Goal: Task Accomplishment & Management: Manage account settings

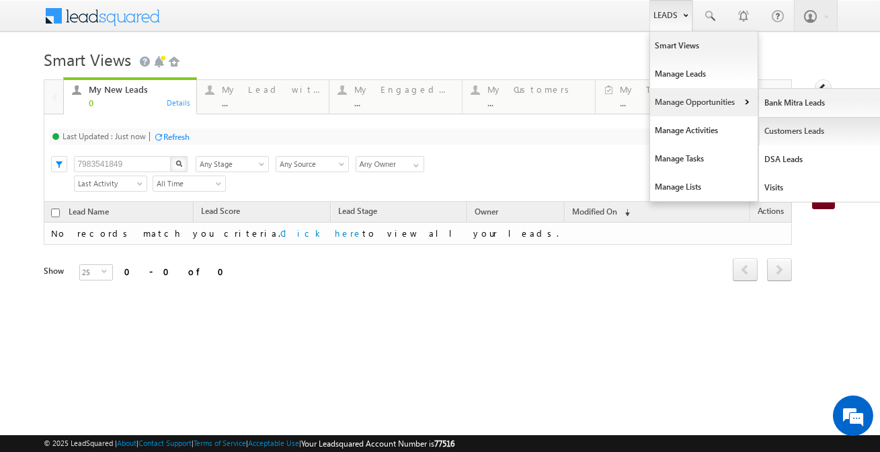
click at [790, 133] on link "Customers Leads" at bounding box center [820, 131] width 123 height 28
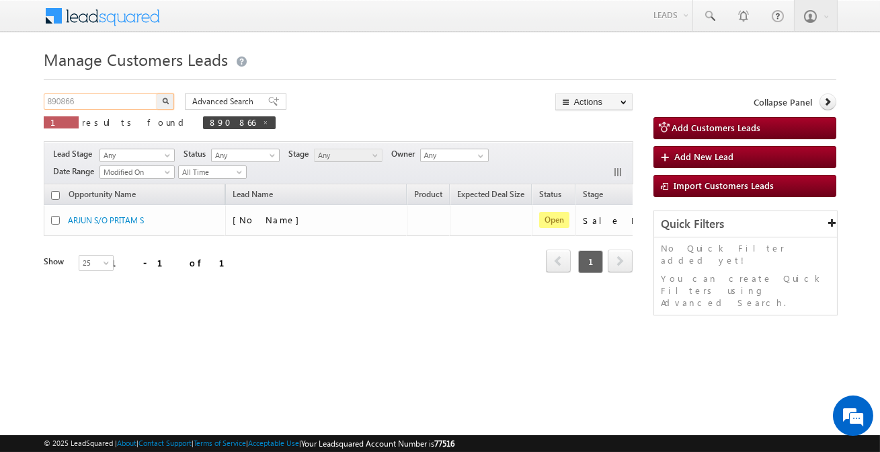
click at [121, 102] on input "890866" at bounding box center [101, 101] width 115 height 16
paste input "82244"
type input "882244"
click at [157, 93] on button "button" at bounding box center [165, 101] width 17 height 16
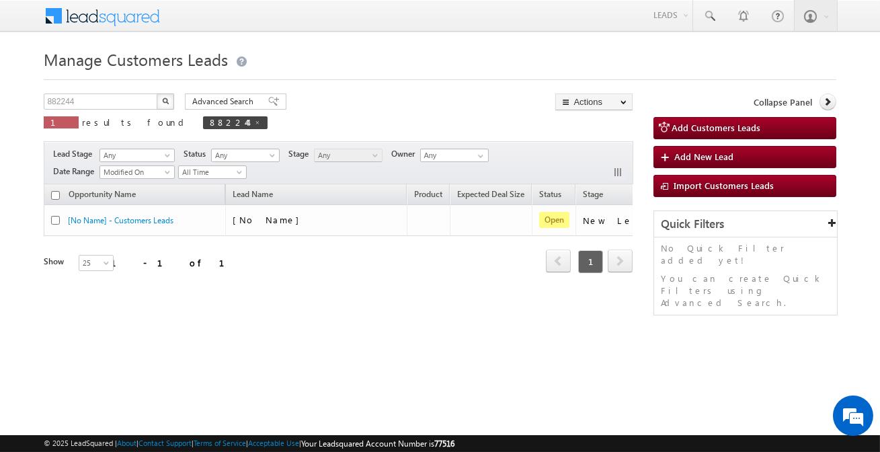
click at [560, 297] on div "Opportunity Name Lead Name Product Expected Deal Size Status Stage Owner Action…" at bounding box center [338, 247] width 589 height 126
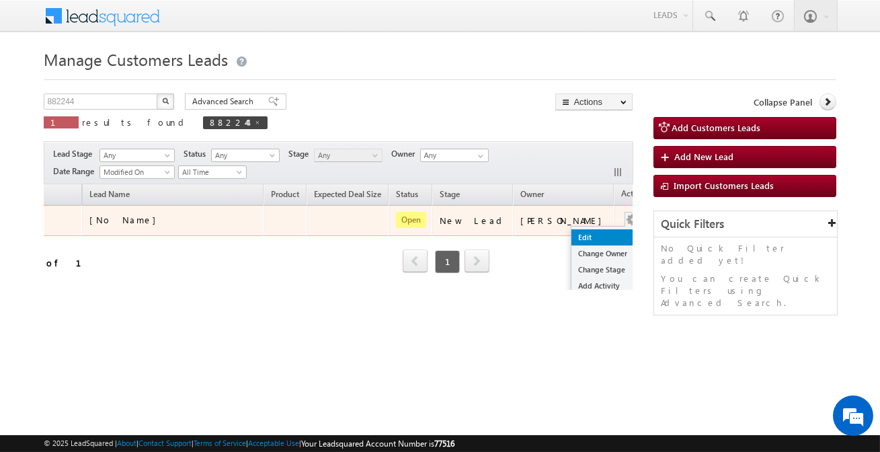
click at [584, 229] on link "Edit" at bounding box center [605, 237] width 67 height 16
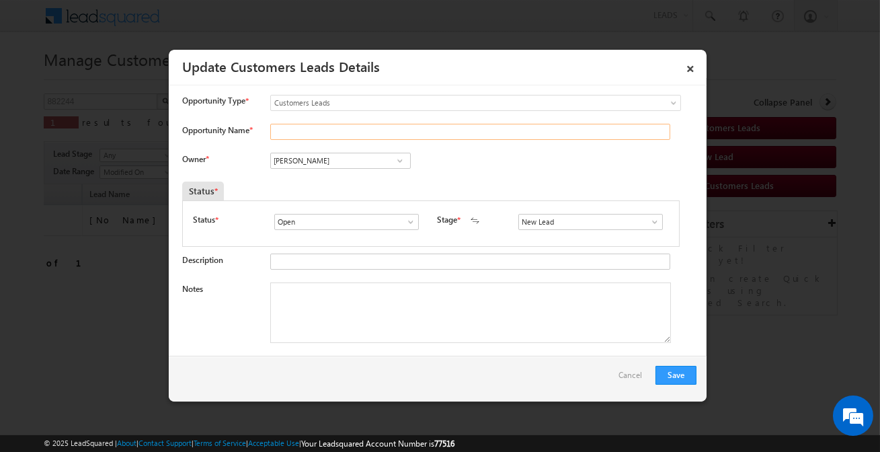
click at [457, 135] on input "Opportunity Name *" at bounding box center [470, 132] width 400 height 16
type input "[PERSON_NAME] Ram"
click at [537, 218] on input "New Lead" at bounding box center [590, 222] width 145 height 16
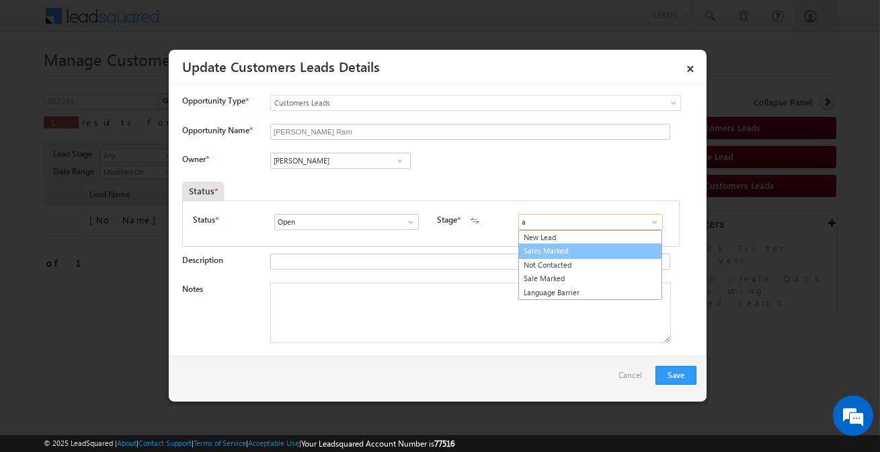
drag, startPoint x: 534, startPoint y: 235, endPoint x: 538, endPoint y: 256, distance: 20.6
click at [538, 256] on ul "New Lead Sales Marked Not Contacted Sale Marked Language Barrier" at bounding box center [590, 265] width 144 height 71
click at [538, 256] on link "Sales Marked" at bounding box center [590, 250] width 144 height 15
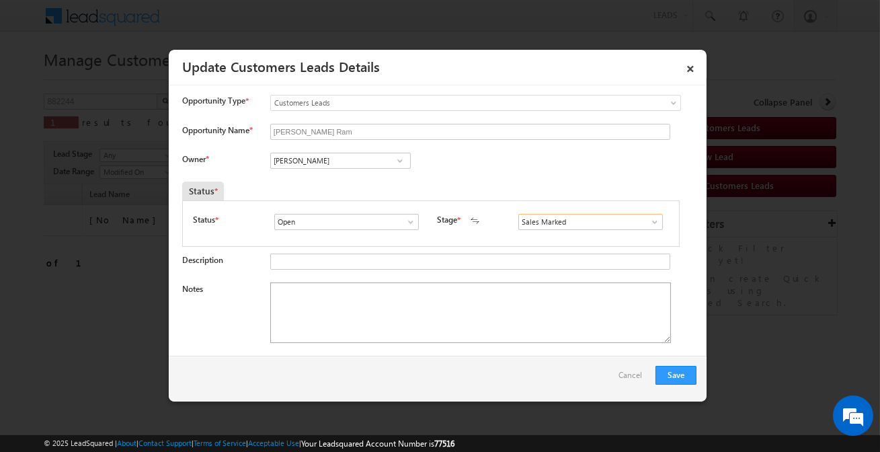
type input "Sales Marked"
click at [445, 305] on textarea "Notes" at bounding box center [470, 312] width 401 height 61
paste textarea "[PERSON_NAME] Ram / Construction / Customer required 10 lakh / he is salaried h…"
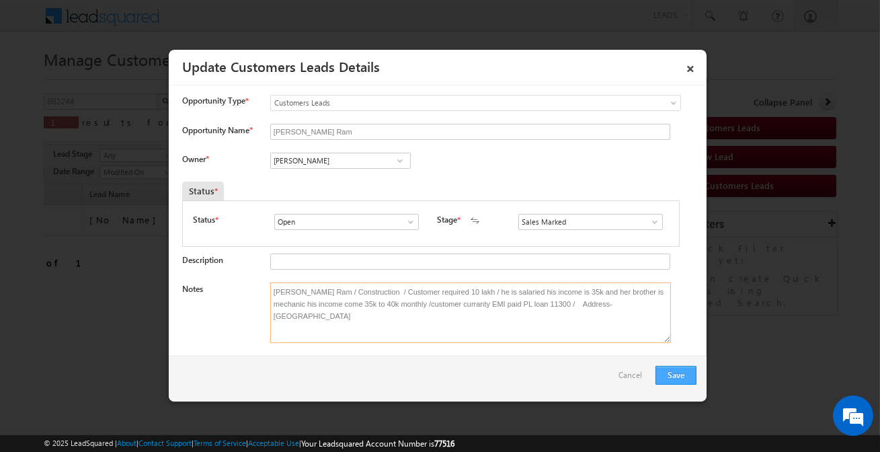
type textarea "[PERSON_NAME] Ram / Construction / Customer required 10 lakh / he is salaried h…"
click at [661, 371] on button "Save" at bounding box center [676, 375] width 41 height 19
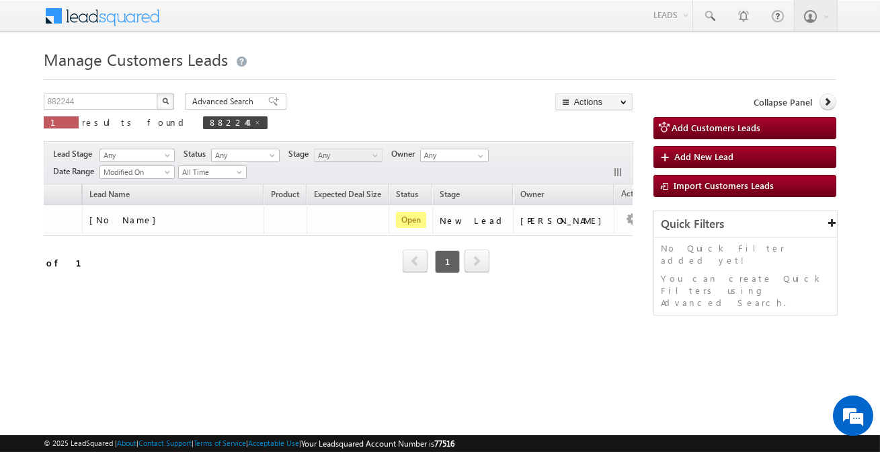
drag, startPoint x: 125, startPoint y: 290, endPoint x: 112, endPoint y: 295, distance: 13.6
click at [115, 290] on div "Opportunity Name Lead Name Product Expected Deal Size Status Stage Owner Action…" at bounding box center [338, 237] width 589 height 106
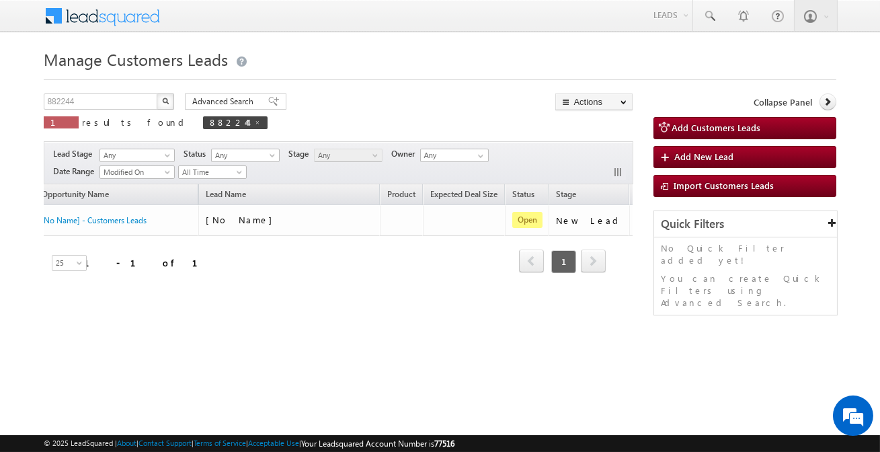
scroll to position [0, 0]
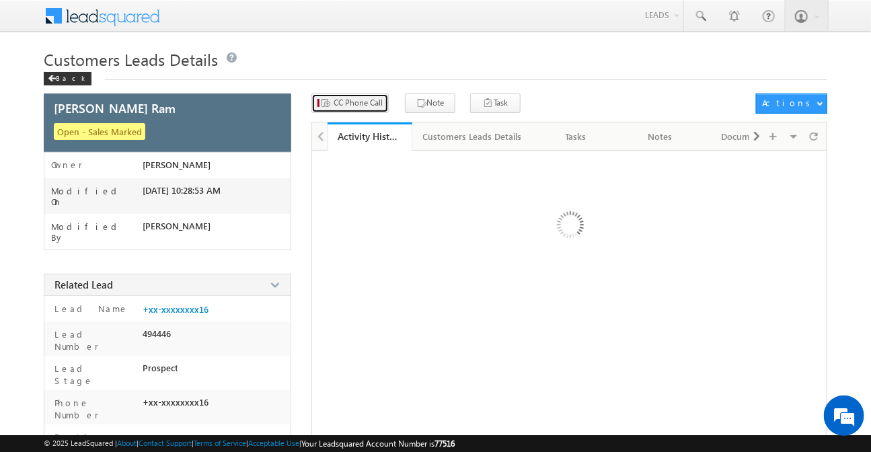
click at [359, 108] on div "CC Phone Call Note Task Actions Automation Report" at bounding box center [569, 107] width 516 height 28
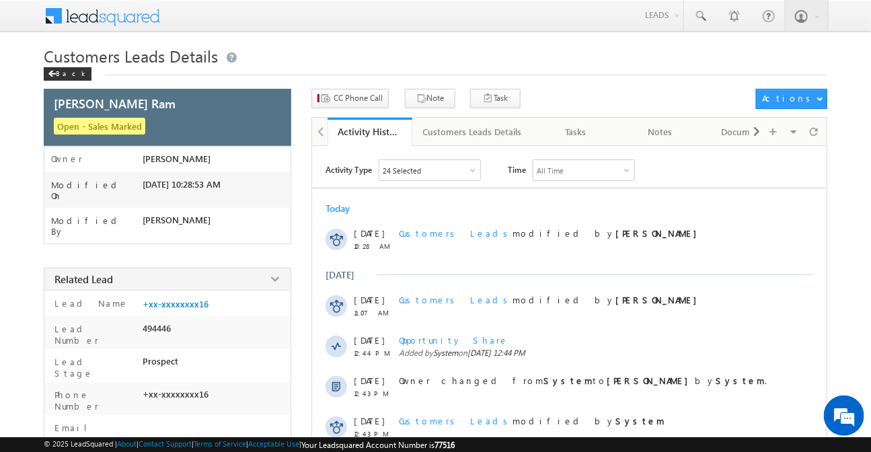
click at [361, 111] on div "CC Phone Call Note Task Actions Automation Report" at bounding box center [569, 103] width 516 height 28
click at [361, 100] on span "CC Phone Call" at bounding box center [358, 98] width 49 height 12
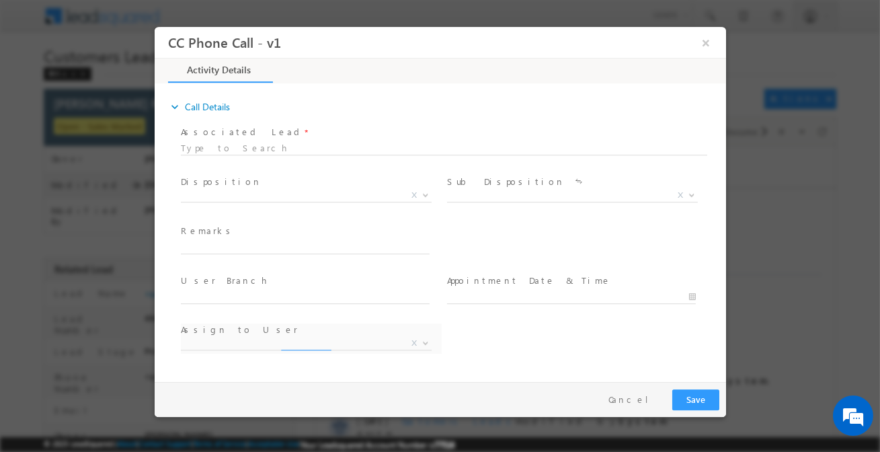
select select "[EMAIL_ADDRESS][DOMAIN_NAME]"
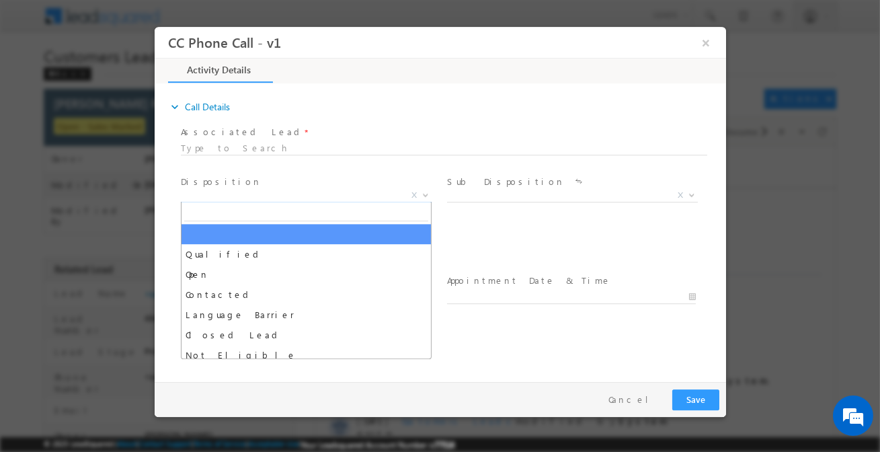
click at [294, 196] on span "X" at bounding box center [305, 195] width 251 height 13
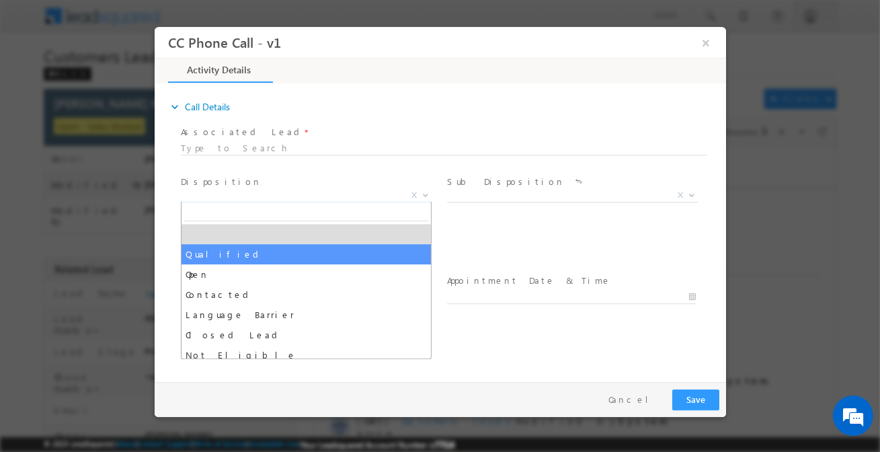
select select "Qualified"
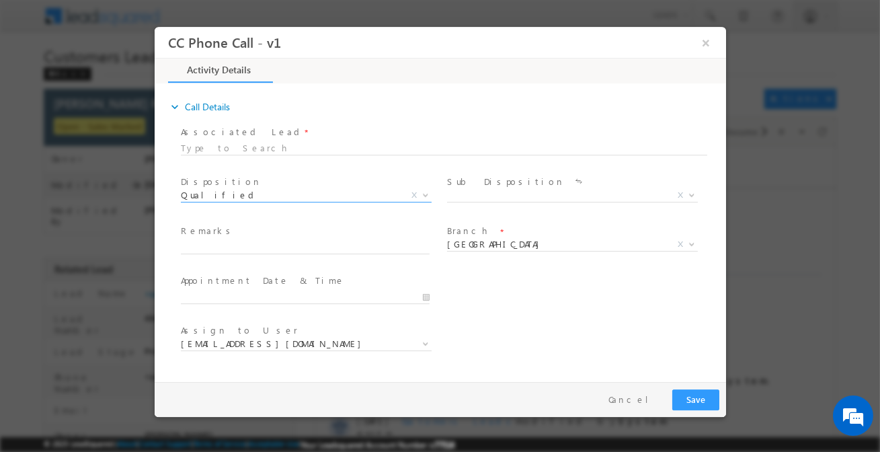
click at [469, 203] on span "X" at bounding box center [572, 198] width 251 height 13
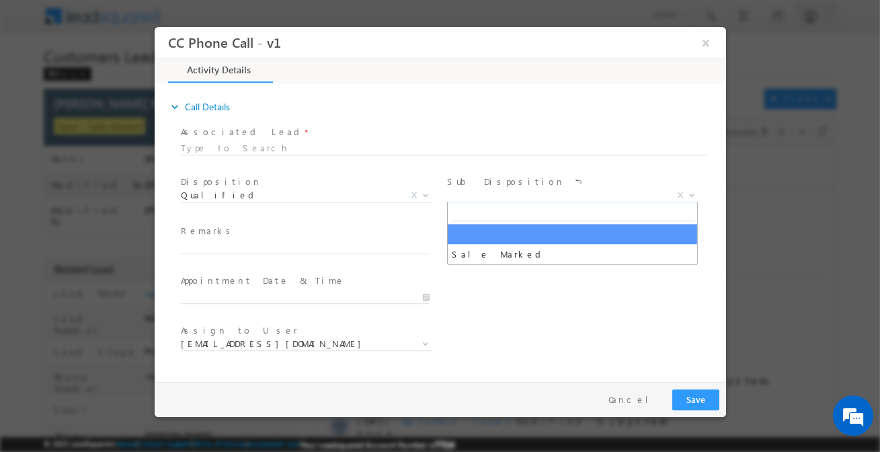
click at [469, 198] on span "X" at bounding box center [572, 195] width 251 height 13
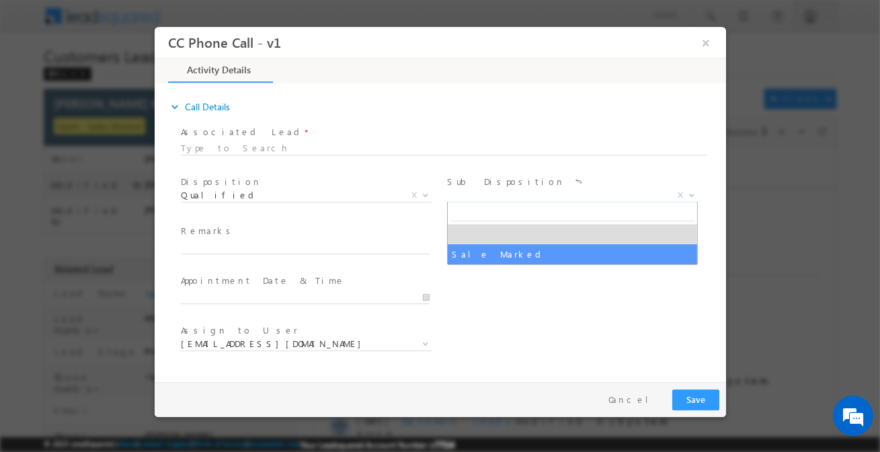
select select "Sale Marked"
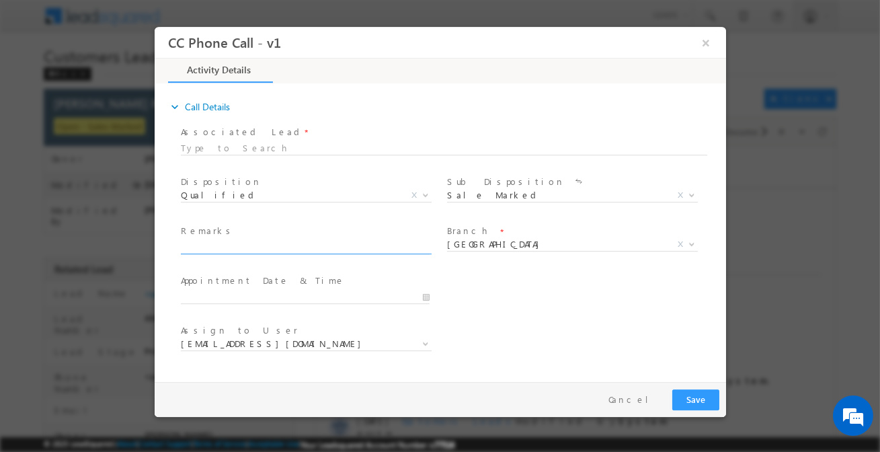
drag, startPoint x: 363, startPoint y: 249, endPoint x: 398, endPoint y: 259, distance: 36.2
click at [363, 249] on input "text" at bounding box center [304, 247] width 249 height 13
paste input "[PERSON_NAME] Ram / Construction / Customer required 10 lakh / he is salaried h…"
type input "[PERSON_NAME] Ram / Construction / Customer required 10 lakh / he is salaried h…"
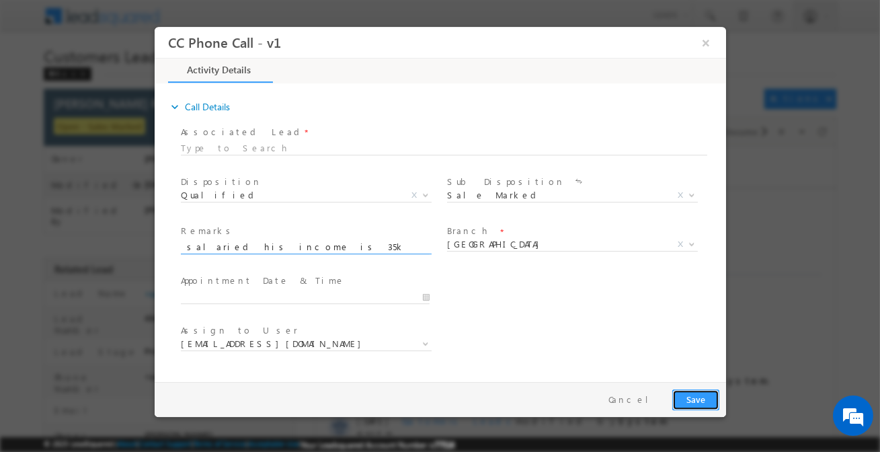
scroll to position [0, 0]
click at [691, 401] on button "Save" at bounding box center [695, 399] width 47 height 21
